Goal: Transaction & Acquisition: Purchase product/service

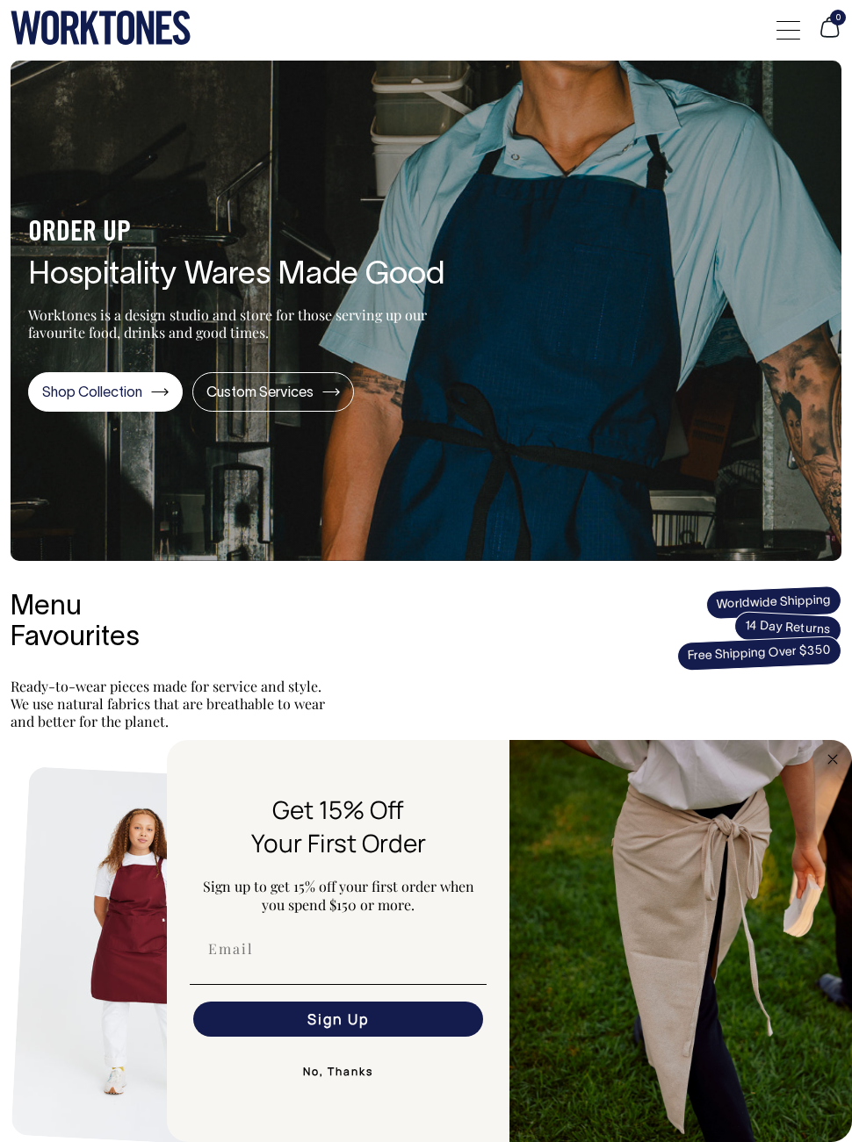
click at [783, 23] on div at bounding box center [788, 29] width 24 height 33
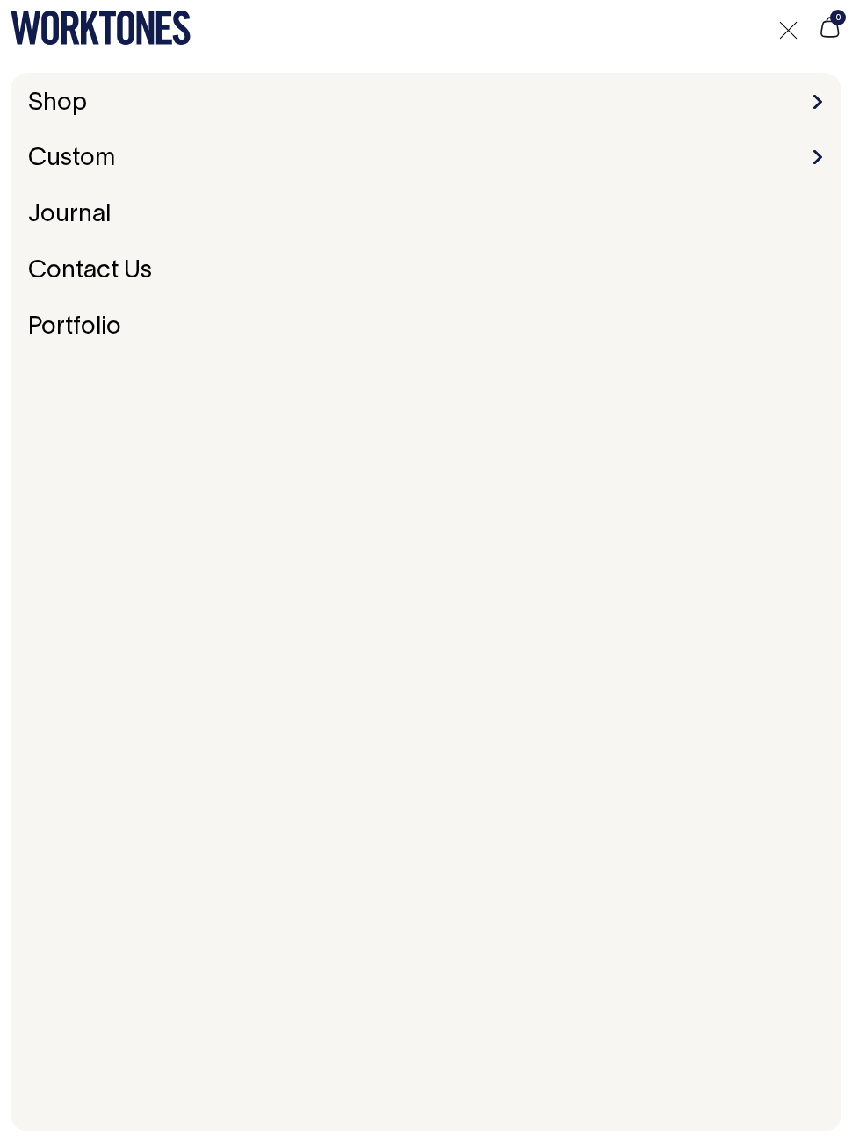
click at [805, 89] on div "Shop Accessories Aprons Workwear Custom Embroidery & Screen Printing Bespoke Jo…" at bounding box center [426, 602] width 831 height 1059
click at [820, 102] on span at bounding box center [817, 102] width 9 height 14
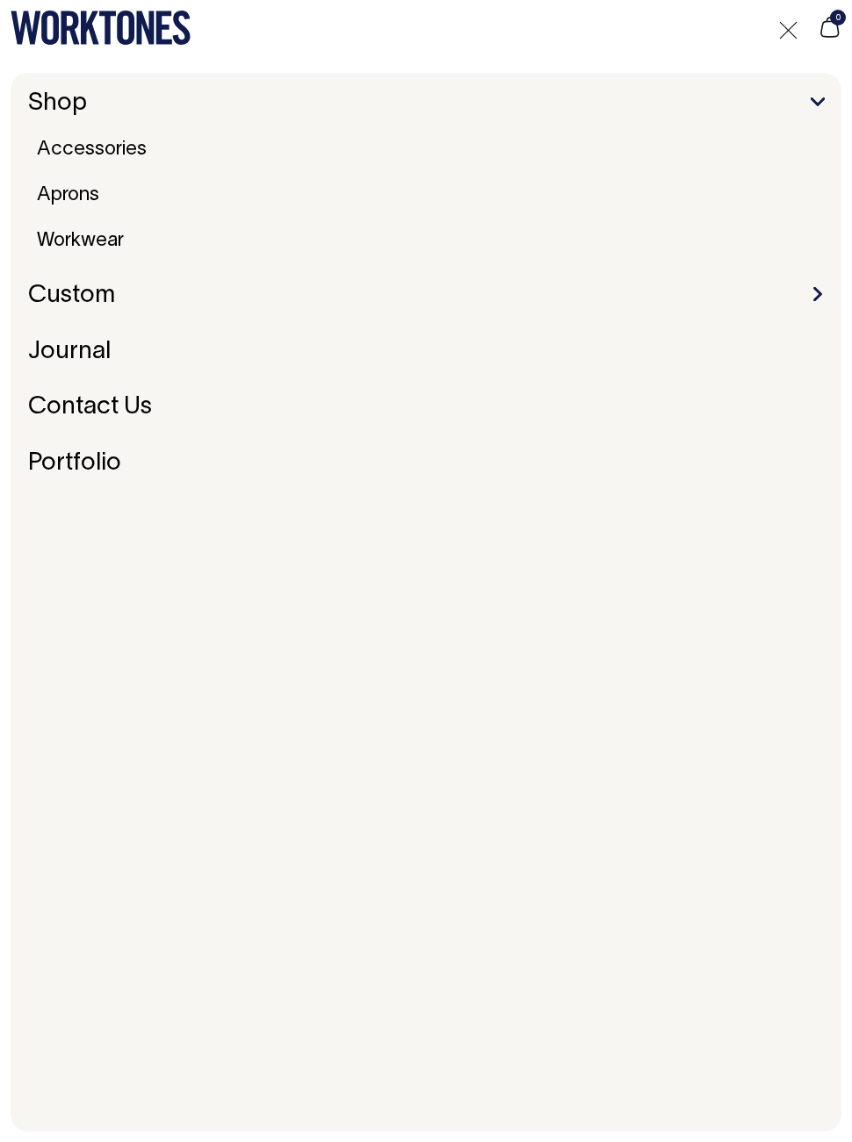
click at [113, 226] on link "Workwear" at bounding box center [80, 241] width 101 height 32
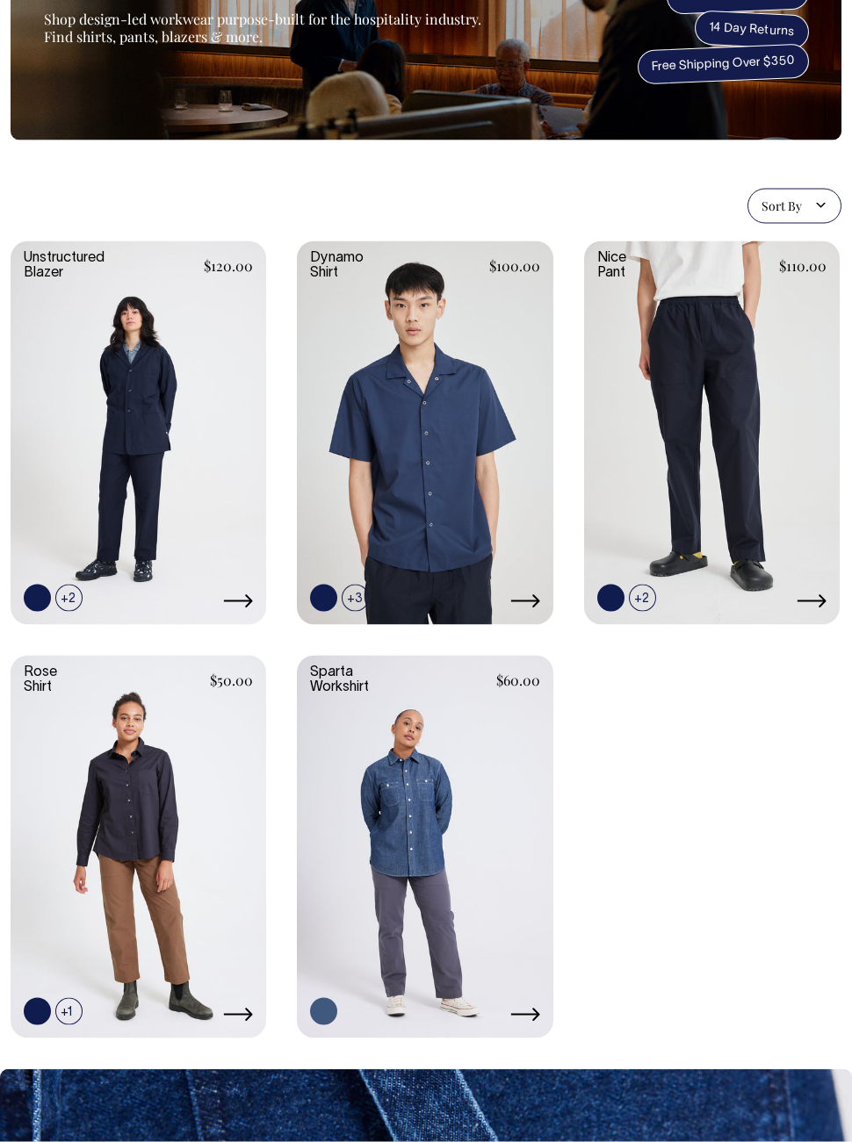
scroll to position [140, 0]
click at [0, 0] on link at bounding box center [0, 0] width 0 height 0
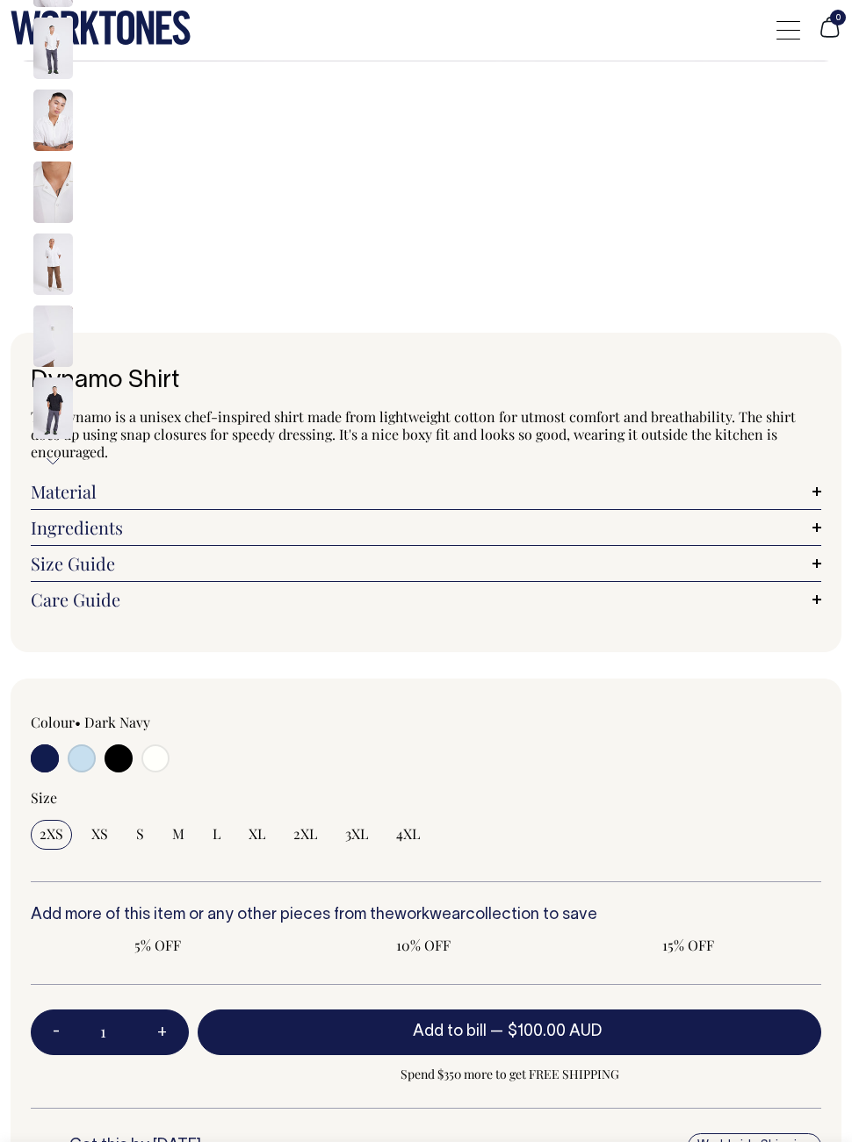
radio input "true"
select select "Off-White"
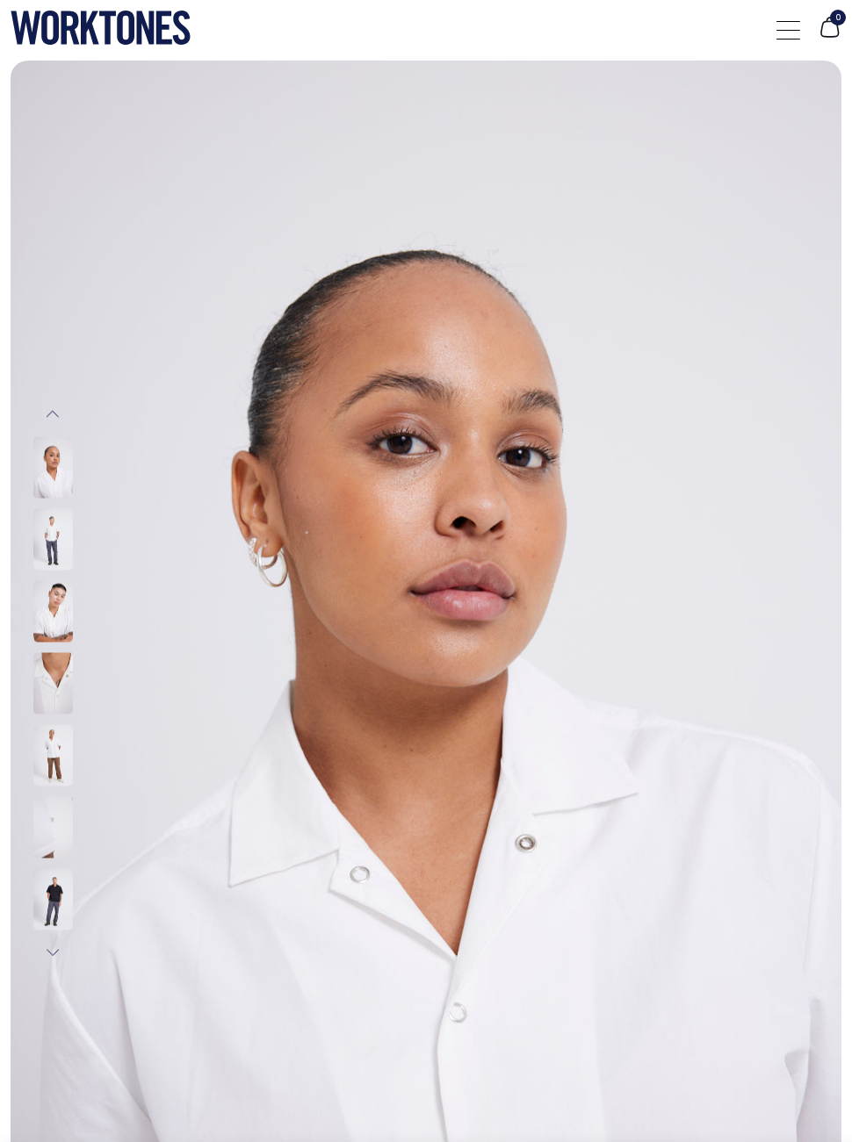
click at [48, 745] on img at bounding box center [53, 754] width 40 height 61
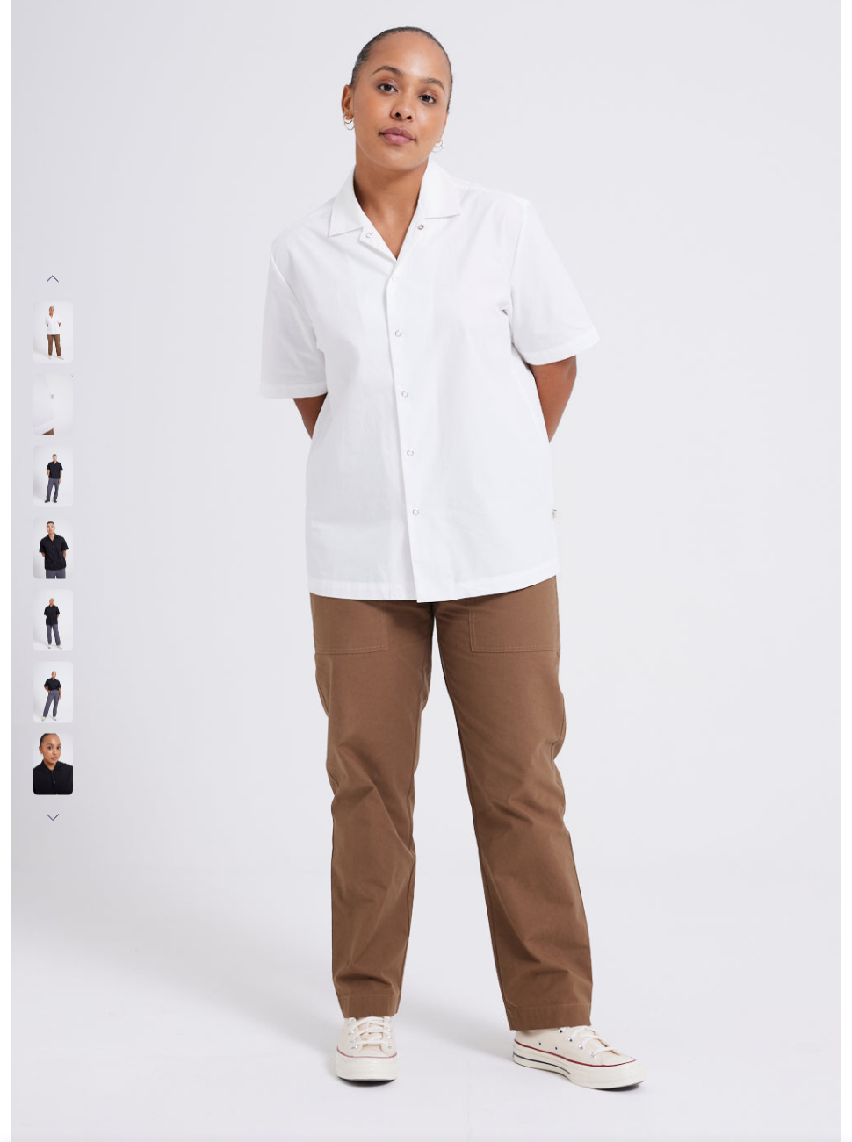
scroll to position [134, 0]
click at [58, 342] on img at bounding box center [53, 332] width 40 height 61
click at [75, 333] on div at bounding box center [76, 333] width 88 height 72
click at [57, 411] on img at bounding box center [53, 404] width 40 height 61
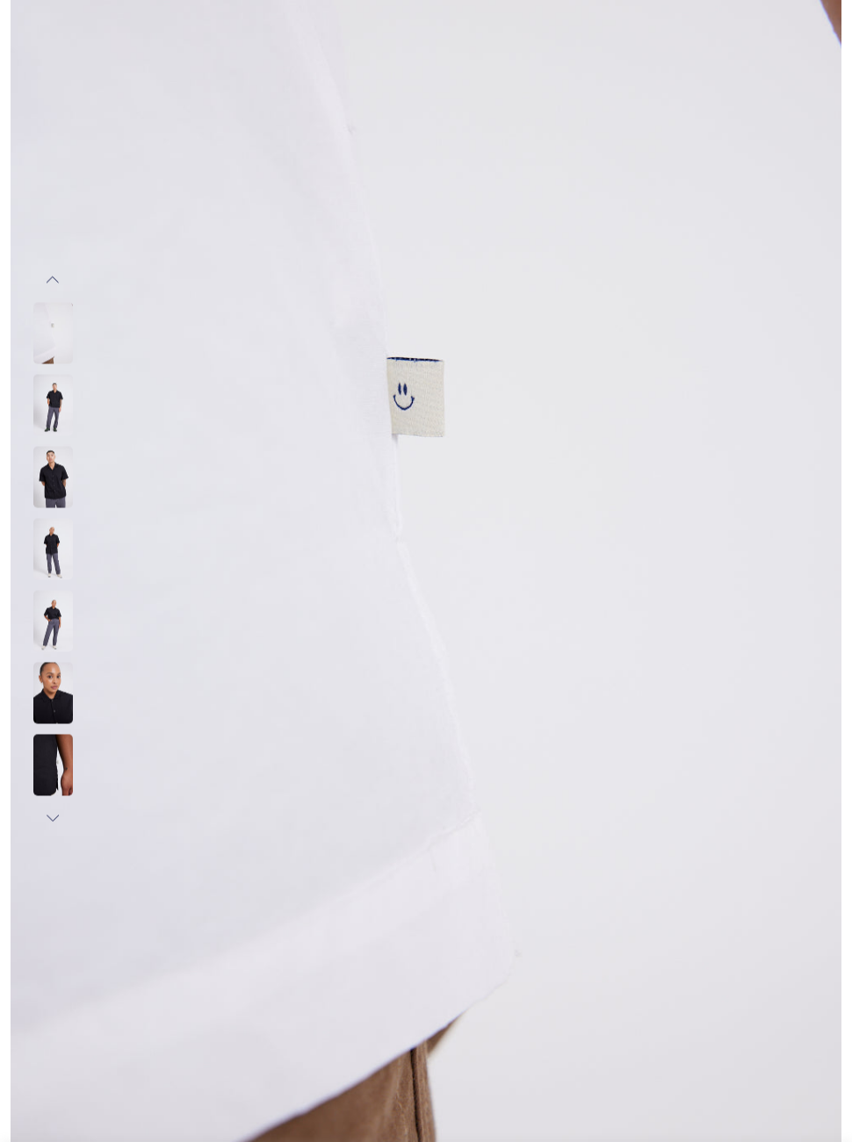
click at [64, 327] on img at bounding box center [53, 332] width 40 height 61
click at [55, 337] on img at bounding box center [53, 332] width 40 height 61
click at [60, 343] on img at bounding box center [53, 332] width 40 height 61
click at [54, 285] on button "Previous" at bounding box center [53, 279] width 26 height 35
